Goal: Transaction & Acquisition: Purchase product/service

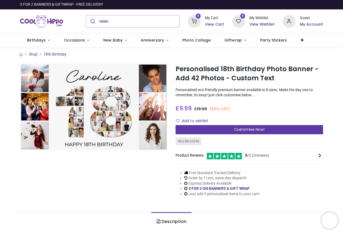
click at [255, 131] on span "Customise Now!" at bounding box center [249, 129] width 30 height 5
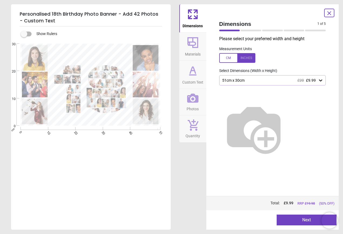
click at [321, 81] on icon at bounding box center [320, 81] width 3 height 2
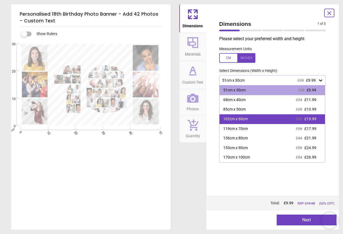
click at [316, 118] on span "£15.99" at bounding box center [311, 119] width 12 height 4
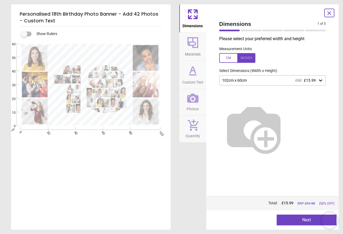
click at [301, 220] on button "Next" at bounding box center [307, 220] width 60 height 11
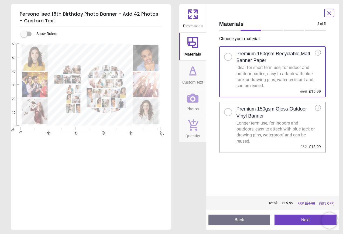
click at [194, 20] on icon at bounding box center [192, 14] width 13 height 13
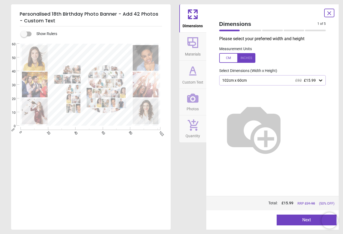
click at [321, 81] on icon at bounding box center [320, 80] width 5 height 5
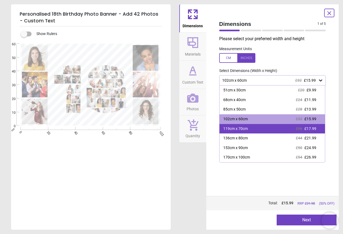
click at [313, 128] on span "£17.99" at bounding box center [311, 129] width 12 height 4
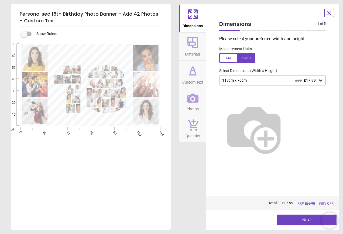
click at [196, 40] on icon at bounding box center [192, 42] width 13 height 13
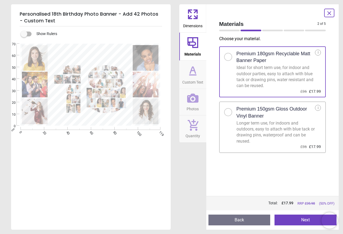
click at [192, 74] on icon at bounding box center [192, 70] width 13 height 13
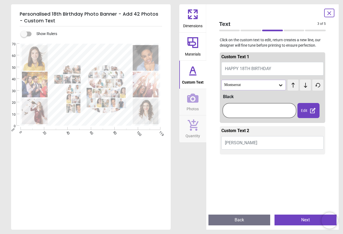
click at [280, 86] on icon at bounding box center [280, 85] width 5 height 5
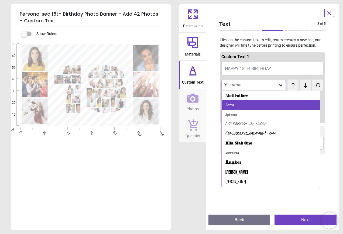
scroll to position [27, 0]
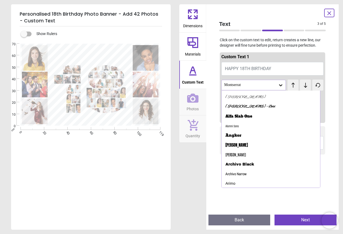
click at [248, 107] on div "Alex Brush - Bold" at bounding box center [251, 106] width 50 height 5
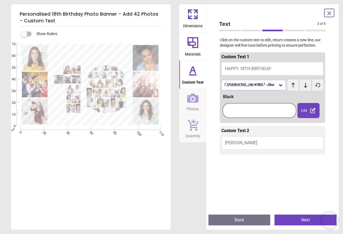
click at [279, 86] on icon at bounding box center [280, 85] width 5 height 5
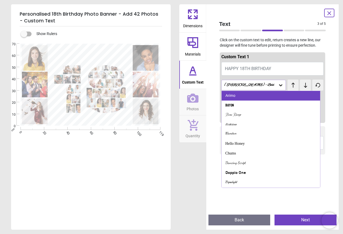
scroll to position [135, 0]
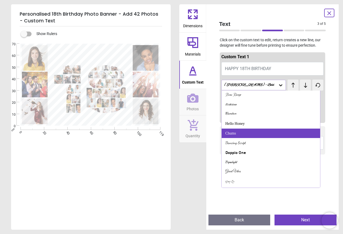
click at [239, 132] on div "Chums" at bounding box center [271, 134] width 99 height 10
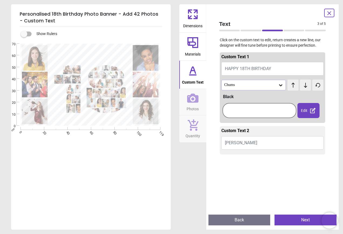
click at [279, 84] on icon at bounding box center [280, 85] width 5 height 5
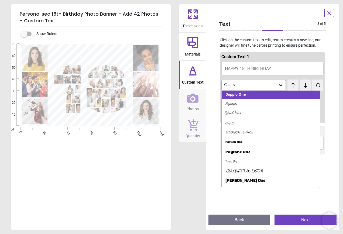
scroll to position [247, 0]
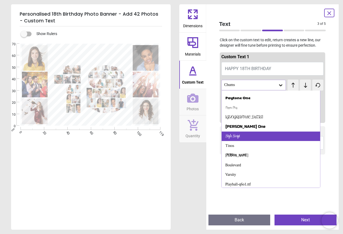
click at [245, 134] on div "Style Script" at bounding box center [271, 137] width 99 height 10
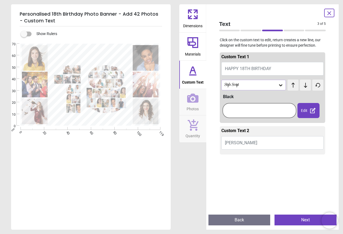
click at [279, 85] on icon at bounding box center [280, 85] width 3 height 2
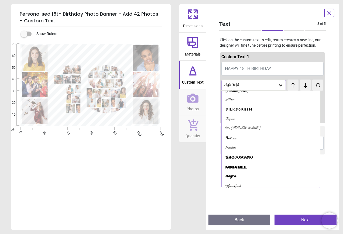
scroll to position [416, 0]
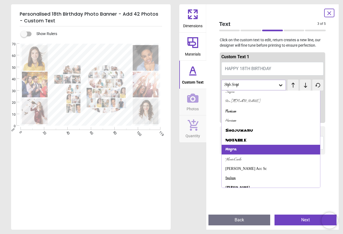
click at [235, 148] on div "Mogra" at bounding box center [231, 149] width 11 height 5
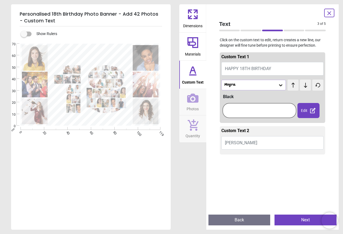
click at [279, 86] on icon at bounding box center [280, 85] width 3 height 2
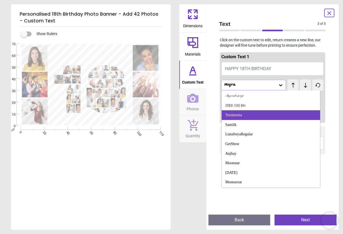
scroll to position [545, 0]
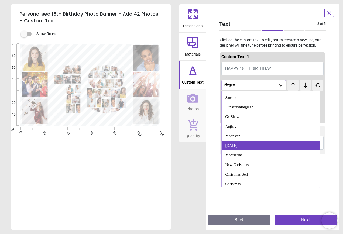
click at [250, 143] on div "Christmas Day" at bounding box center [271, 146] width 99 height 10
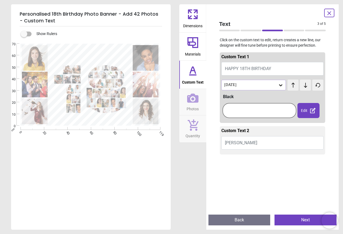
click at [279, 85] on icon at bounding box center [280, 85] width 3 height 2
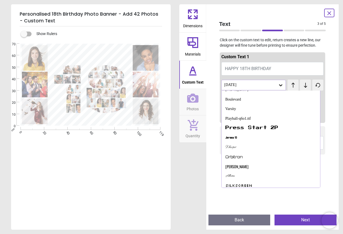
scroll to position [259, 0]
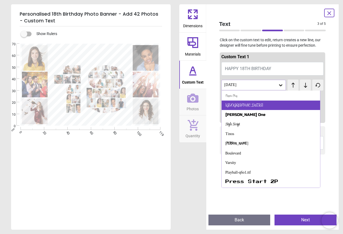
click at [234, 103] on div "Rochester" at bounding box center [245, 105] width 38 height 5
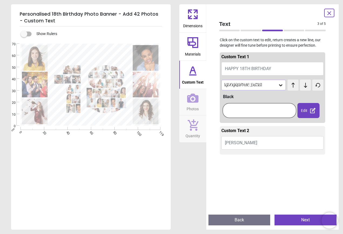
click at [187, 157] on div "Dimensions Materials Custom Text Photos Quantity" at bounding box center [192, 117] width 27 height 226
click at [288, 85] on div "test test" at bounding box center [293, 83] width 11 height 6
click at [241, 140] on button "Caroline" at bounding box center [273, 142] width 103 height 13
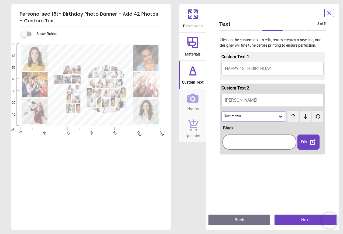
click at [241, 143] on div at bounding box center [259, 142] width 71 height 12
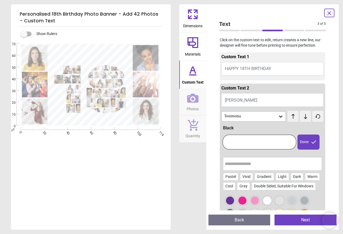
click at [243, 98] on button "Caroline" at bounding box center [273, 99] width 103 height 13
click at [232, 143] on div at bounding box center [259, 142] width 71 height 12
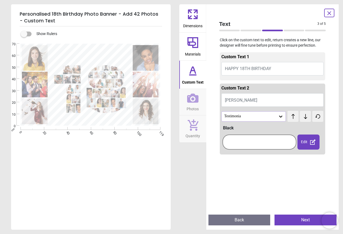
click at [242, 101] on button "Caroline" at bounding box center [273, 99] width 103 height 13
type textarea "*****"
click at [243, 139] on div at bounding box center [259, 142] width 71 height 12
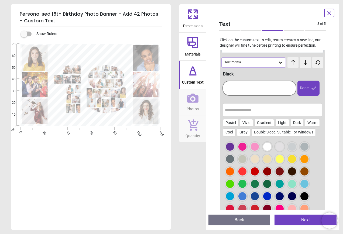
scroll to position [27, 0]
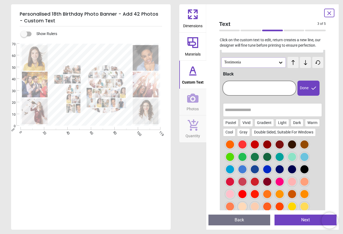
click at [241, 183] on div at bounding box center [243, 182] width 8 height 8
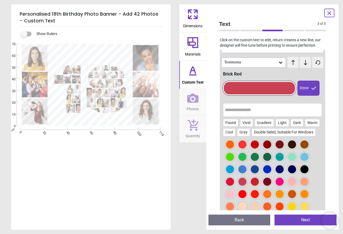
click at [233, 182] on div at bounding box center [230, 182] width 8 height 8
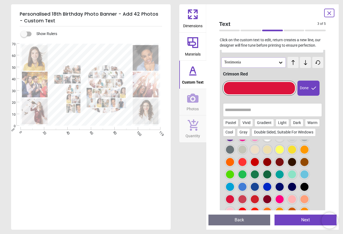
scroll to position [0, 0]
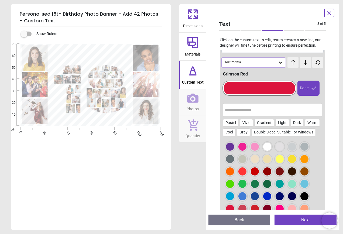
click at [254, 148] on div at bounding box center [255, 147] width 8 height 8
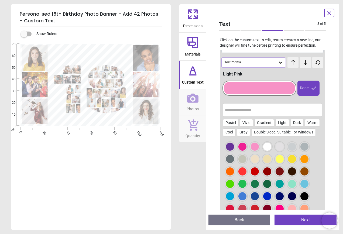
click at [242, 146] on div at bounding box center [243, 147] width 8 height 8
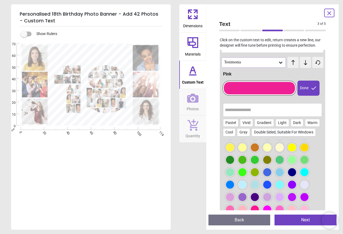
scroll to position [108, 0]
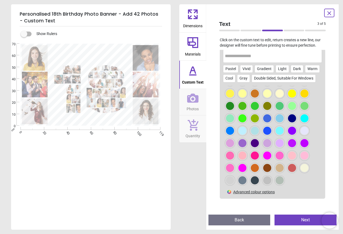
click at [278, 157] on div at bounding box center [280, 156] width 8 height 8
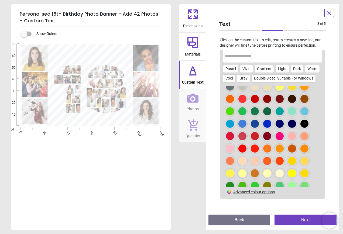
scroll to position [18, 0]
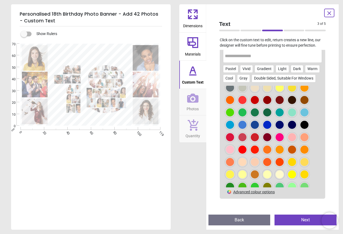
click at [192, 177] on div "Dimensions Materials Custom Text Photos Quantity" at bounding box center [192, 117] width 27 height 226
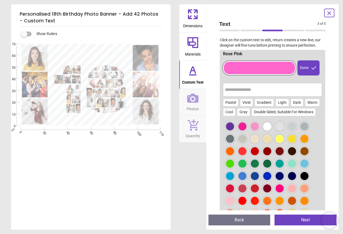
scroll to position [0, 0]
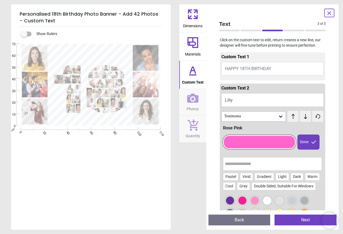
click at [281, 69] on button "HAPPY 18TH BIRTHDAY" at bounding box center [273, 68] width 103 height 13
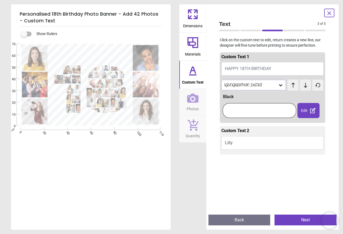
click at [254, 107] on div at bounding box center [259, 110] width 71 height 12
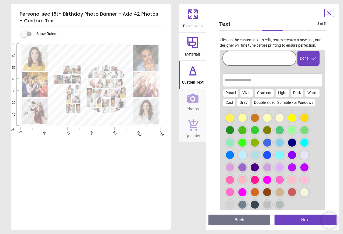
scroll to position [54, 0]
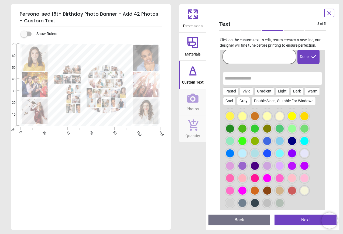
click at [303, 176] on div at bounding box center [305, 178] width 8 height 8
click at [291, 179] on div at bounding box center [292, 178] width 8 height 8
click at [281, 179] on div at bounding box center [280, 178] width 8 height 8
click at [234, 181] on div at bounding box center [230, 178] width 8 height 8
click at [304, 177] on div at bounding box center [305, 178] width 8 height 8
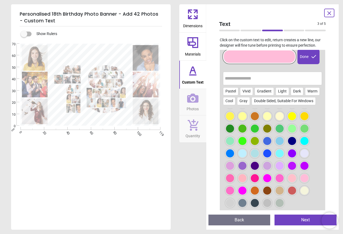
click at [179, 180] on div "Personalised 18th Birthday Photo Banner - Add 42 Photos - Custom Text Show Rule…" at bounding box center [171, 117] width 343 height 234
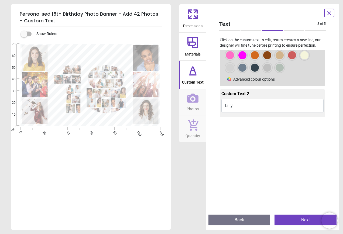
scroll to position [189, 0]
click at [258, 111] on button "Lilly" at bounding box center [273, 106] width 103 height 13
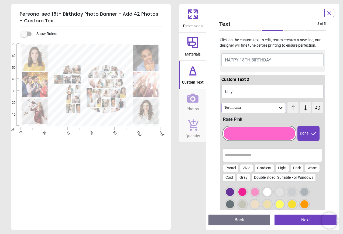
scroll to position [0, 0]
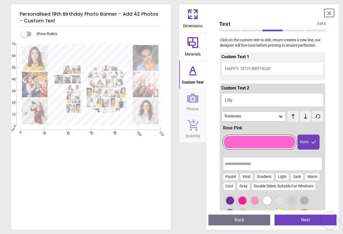
click at [291, 68] on button "HAPPY 18TH BIRTHDAY" at bounding box center [273, 68] width 103 height 13
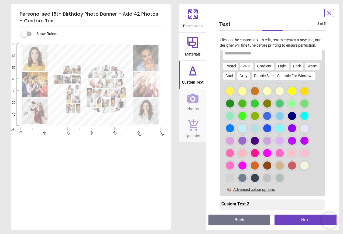
scroll to position [81, 0]
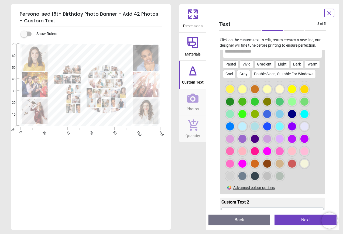
click at [280, 153] on div at bounding box center [280, 151] width 8 height 8
click at [179, 184] on div "Dimensions Materials Custom Text Photos Quantity" at bounding box center [192, 117] width 27 height 226
click at [307, 220] on button "Next" at bounding box center [306, 220] width 62 height 11
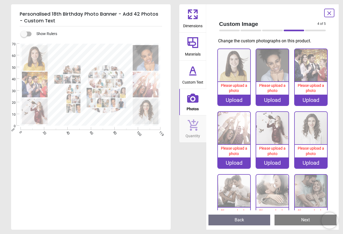
click at [232, 100] on div "Upload" at bounding box center [234, 100] width 32 height 11
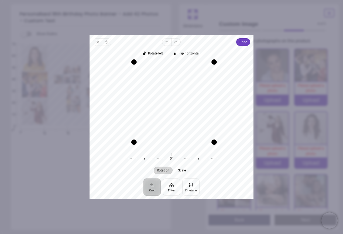
drag, startPoint x: 131, startPoint y: 146, endPoint x: 138, endPoint y: 143, distance: 8.0
click at [137, 143] on div "Drag corner bl" at bounding box center [133, 142] width 5 height 5
drag, startPoint x: 215, startPoint y: 62, endPoint x: 206, endPoint y: 65, distance: 9.4
click at [206, 65] on div "Drag corner tr" at bounding box center [208, 67] width 5 height 5
drag, startPoint x: 207, startPoint y: 142, endPoint x: 205, endPoint y: 135, distance: 6.6
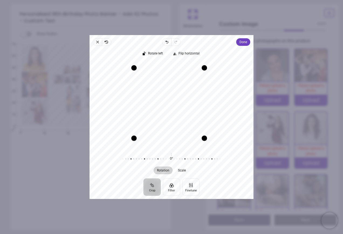
click at [205, 136] on div "Drag corner br" at bounding box center [204, 138] width 5 height 5
click at [240, 43] on span "Done" at bounding box center [244, 42] width 8 height 6
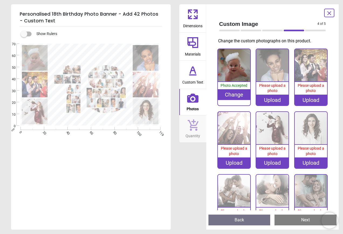
click at [273, 98] on div "Upload" at bounding box center [272, 100] width 32 height 11
click at [275, 97] on div "Upload" at bounding box center [272, 100] width 32 height 11
click at [268, 99] on div "Upload" at bounding box center [272, 100] width 32 height 11
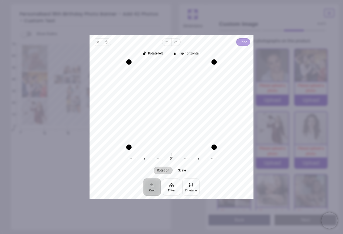
click at [247, 43] on span "Done" at bounding box center [244, 42] width 8 height 6
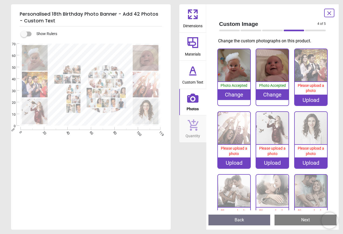
click at [310, 100] on div "Upload" at bounding box center [311, 100] width 32 height 11
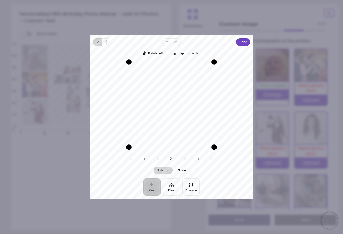
click at [98, 43] on icon "button" at bounding box center [98, 42] width 2 height 2
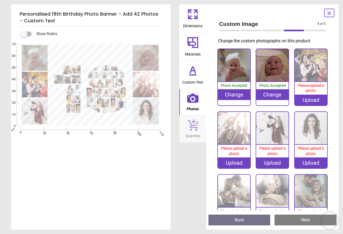
click at [315, 96] on div "Upload" at bounding box center [311, 100] width 32 height 11
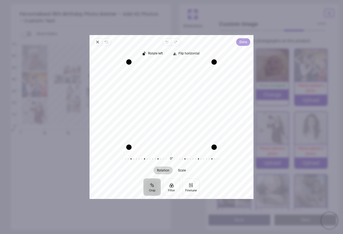
click at [241, 45] on span "Done" at bounding box center [244, 42] width 8 height 8
